Goal: Information Seeking & Learning: Learn about a topic

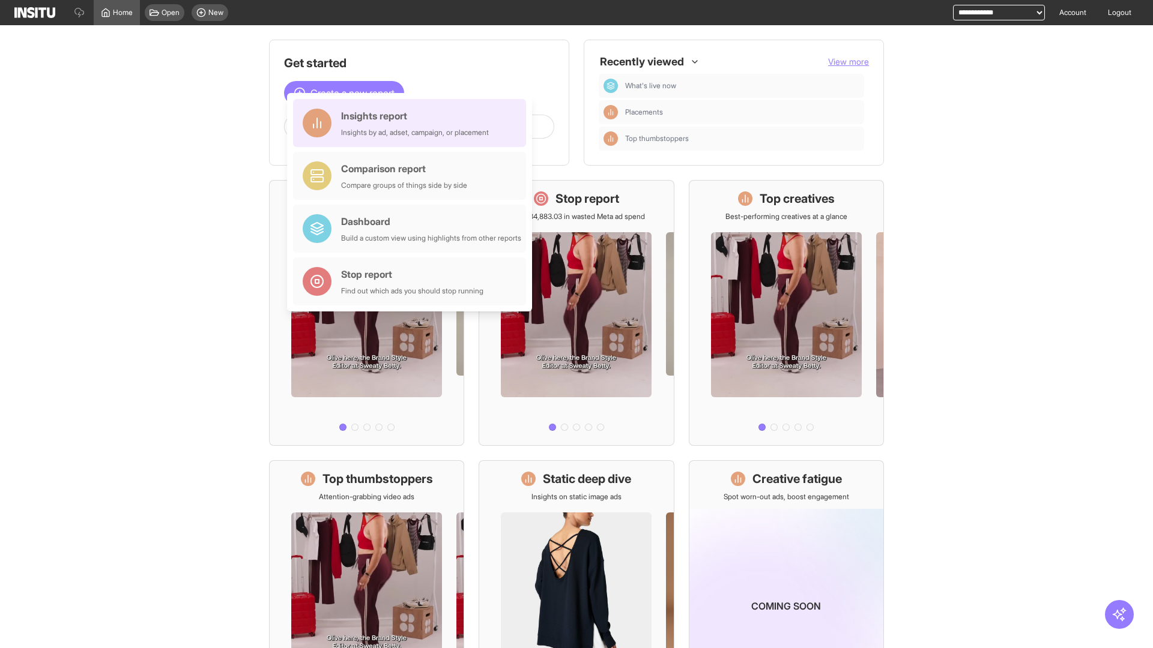
click at [412, 123] on div "Insights report Insights by ad, adset, campaign, or placement" at bounding box center [415, 123] width 148 height 29
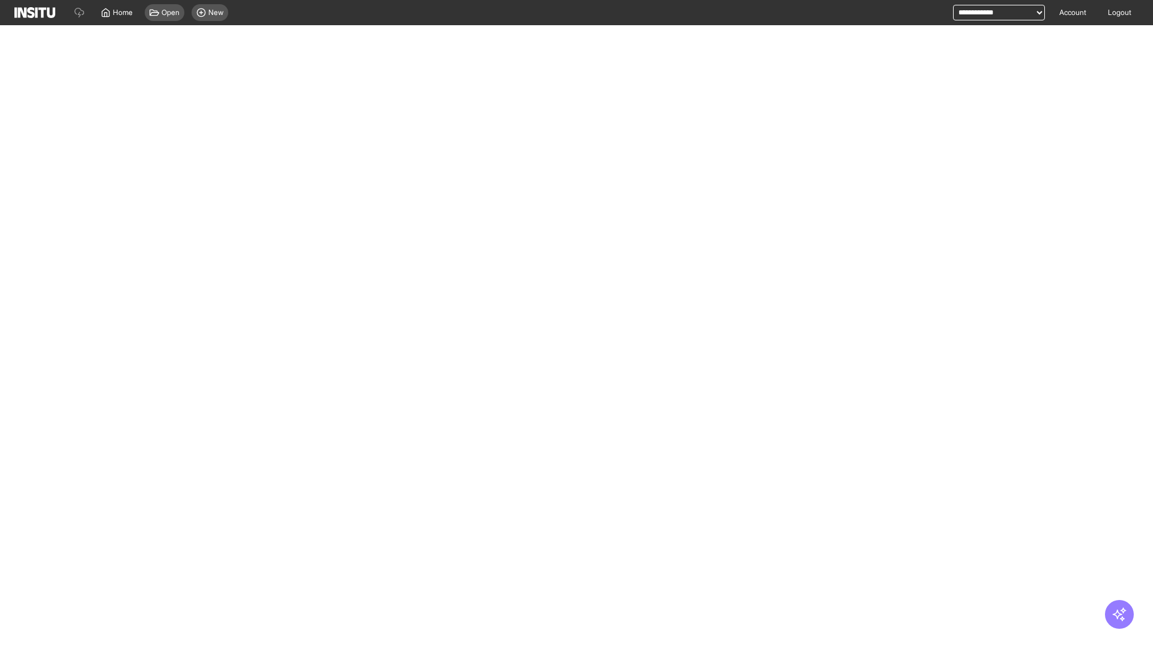
select select "**"
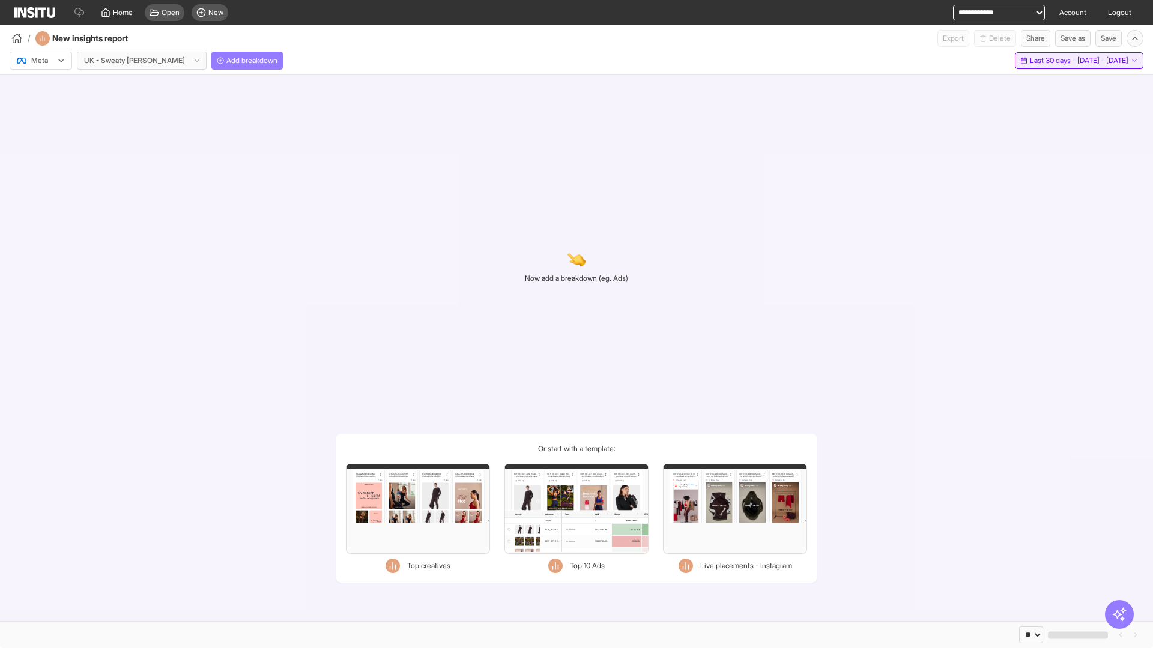
click at [1051, 61] on span "Last 30 days - [DATE] - [DATE]" at bounding box center [1079, 61] width 98 height 10
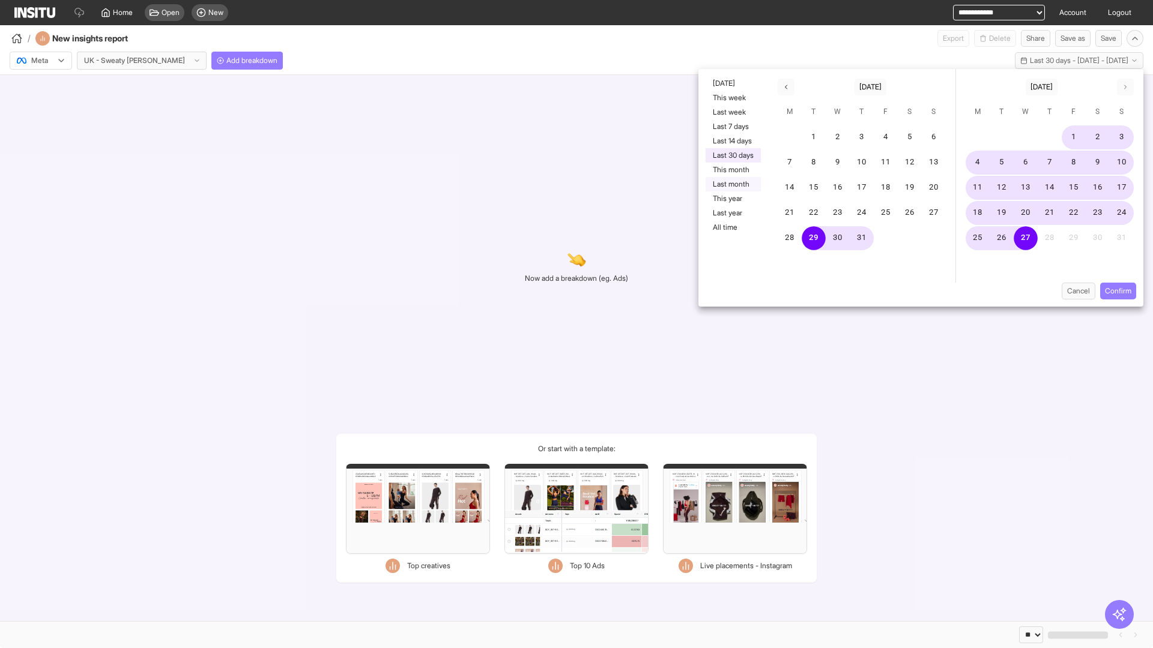
click at [732, 184] on button "Last month" at bounding box center [732, 184] width 55 height 14
